Goal: Information Seeking & Learning: Check status

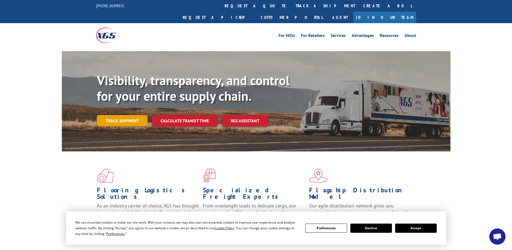
click at [109, 115] on link "Track shipment" at bounding box center [122, 120] width 51 height 11
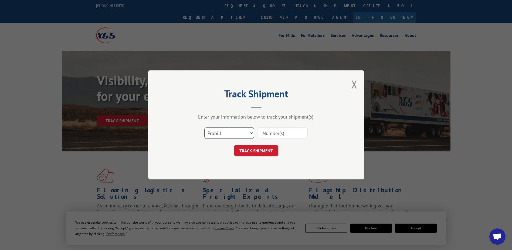
click at [248, 134] on select "Select category... Probill BOL PO" at bounding box center [229, 133] width 50 height 11
select select "po"
click at [204, 128] on select "Select category... Probill BOL PO" at bounding box center [229, 133] width 50 height 11
click at [267, 132] on input at bounding box center [283, 133] width 50 height 11
click at [252, 135] on select "Select category... Probill BOL PO" at bounding box center [229, 133] width 50 height 11
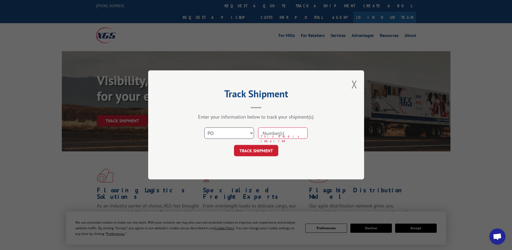
click at [204, 128] on select "Select category... Probill BOL PO" at bounding box center [229, 133] width 50 height 11
click at [274, 135] on input at bounding box center [283, 133] width 50 height 11
type input "18535639"
click button "TRACK SHIPMENT" at bounding box center [256, 150] width 44 height 11
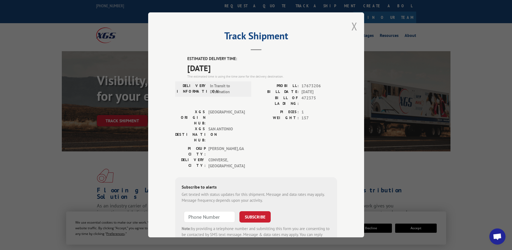
click at [353, 26] on button "Close modal" at bounding box center [354, 26] width 6 height 14
